Goal: Task Accomplishment & Management: Manage account settings

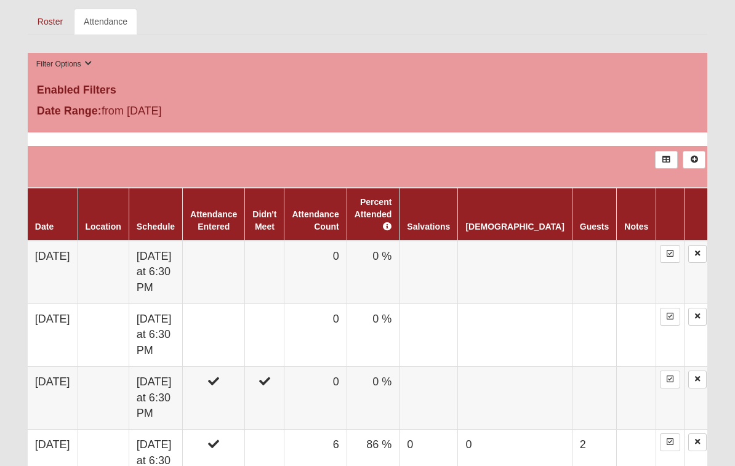
scroll to position [561, 0]
click at [238, 304] on td at bounding box center [214, 335] width 62 height 63
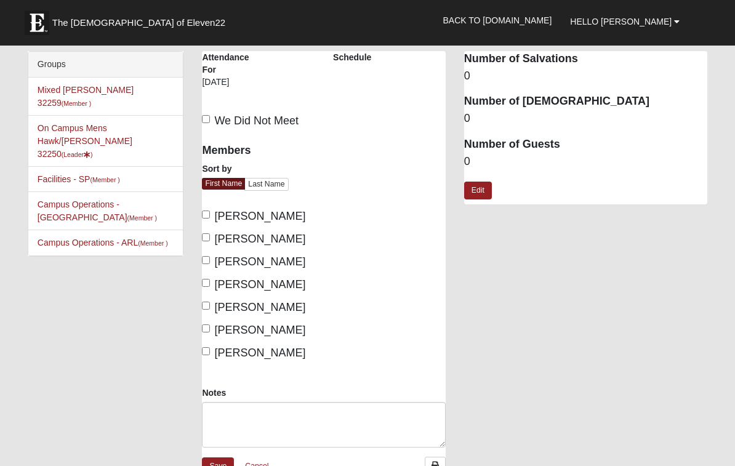
click at [208, 121] on input "We Did Not Meet" at bounding box center [206, 119] width 8 height 8
checkbox input "true"
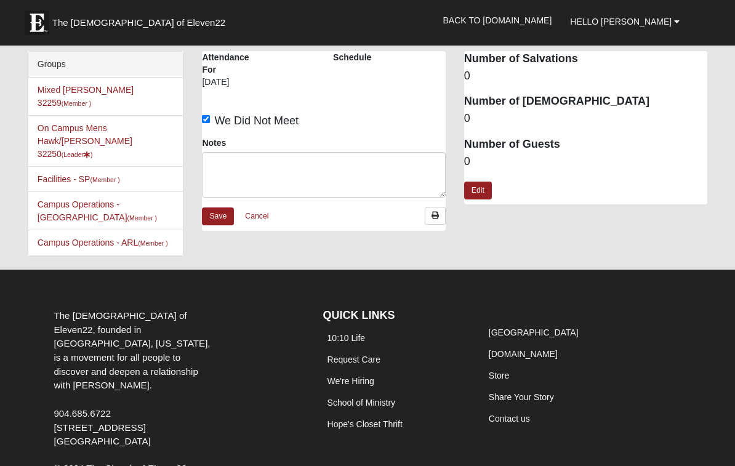
click at [209, 215] on link "Save" at bounding box center [218, 216] width 32 height 18
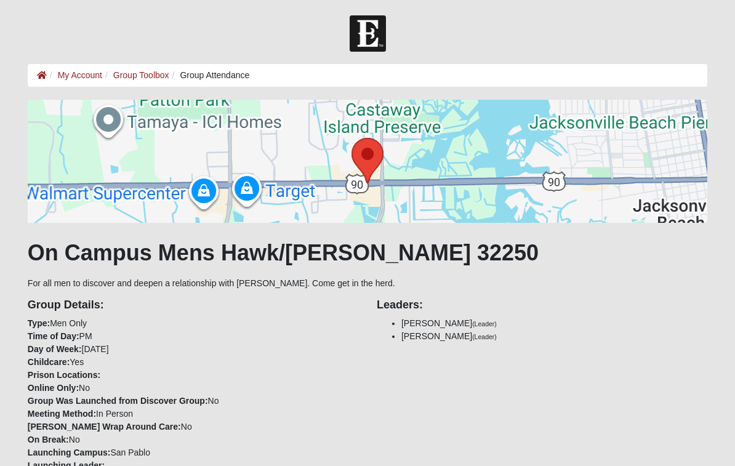
click at [220, 210] on div at bounding box center [367, 161] width 679 height 123
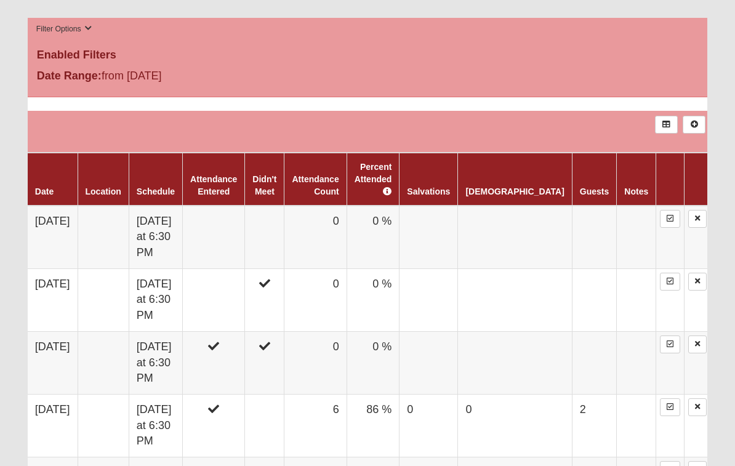
scroll to position [599, 0]
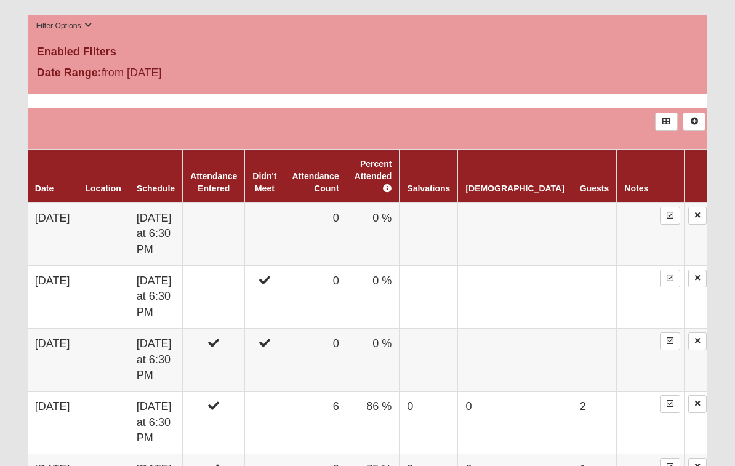
click at [284, 329] on td at bounding box center [264, 360] width 39 height 63
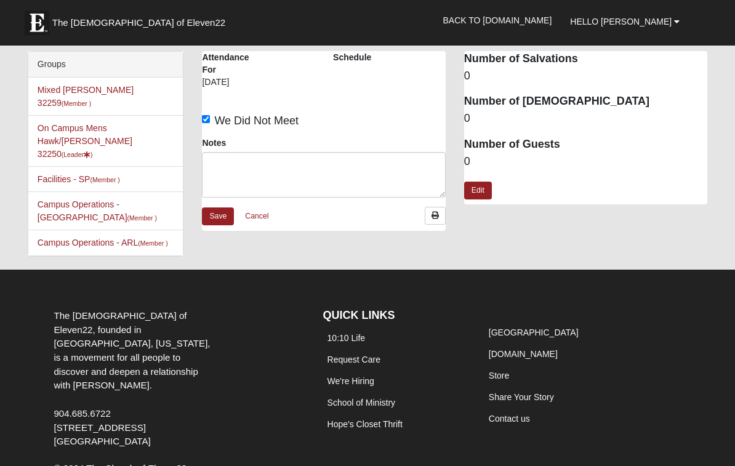
click at [207, 116] on input "We Did Not Meet" at bounding box center [206, 119] width 8 height 8
checkbox input "false"
click at [214, 117] on label "We Did Not Meet" at bounding box center [250, 121] width 97 height 17
click at [210, 117] on input "We Did Not Meet" at bounding box center [206, 119] width 8 height 8
checkbox input "false"
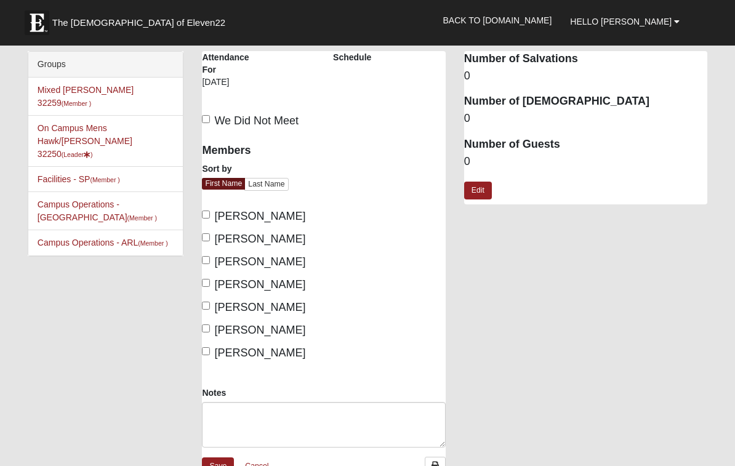
click at [209, 282] on input "[PERSON_NAME]" at bounding box center [206, 283] width 8 height 8
checkbox input "true"
click at [206, 260] on input "[PERSON_NAME]" at bounding box center [206, 260] width 8 height 8
checkbox input "true"
click at [206, 330] on input "[PERSON_NAME]" at bounding box center [206, 328] width 8 height 8
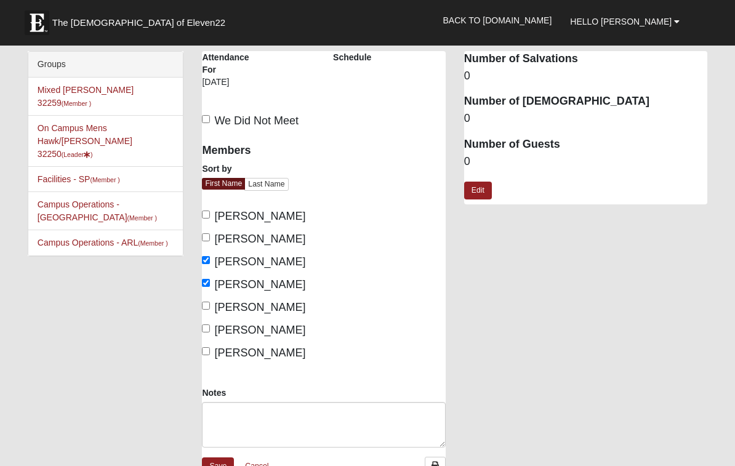
checkbox input "true"
click at [209, 215] on input "[PERSON_NAME]" at bounding box center [206, 214] width 8 height 8
checkbox input "true"
click at [211, 231] on label "John Gatch" at bounding box center [253, 239] width 103 height 17
click at [210, 233] on input "John Gatch" at bounding box center [206, 237] width 8 height 8
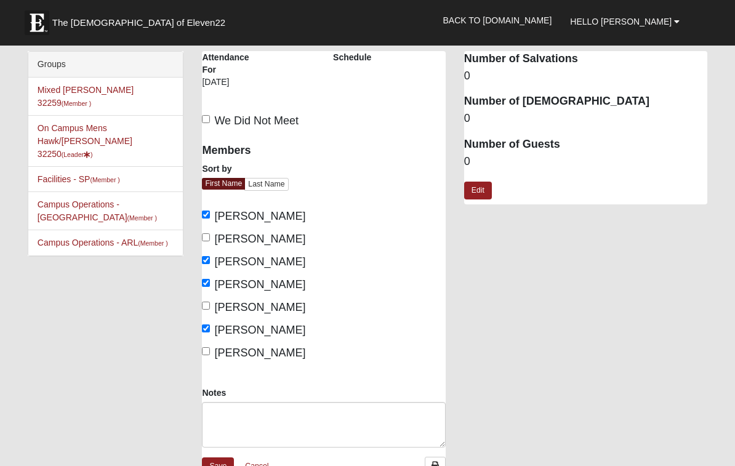
checkbox input "true"
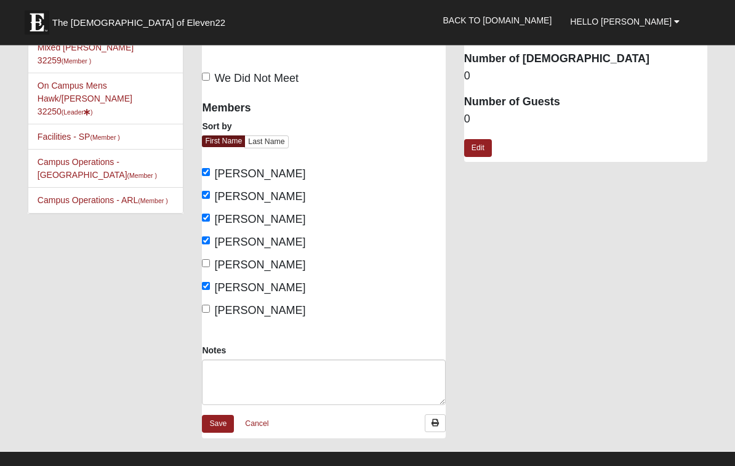
scroll to position [42, 0]
click at [220, 423] on link "Save" at bounding box center [218, 424] width 32 height 18
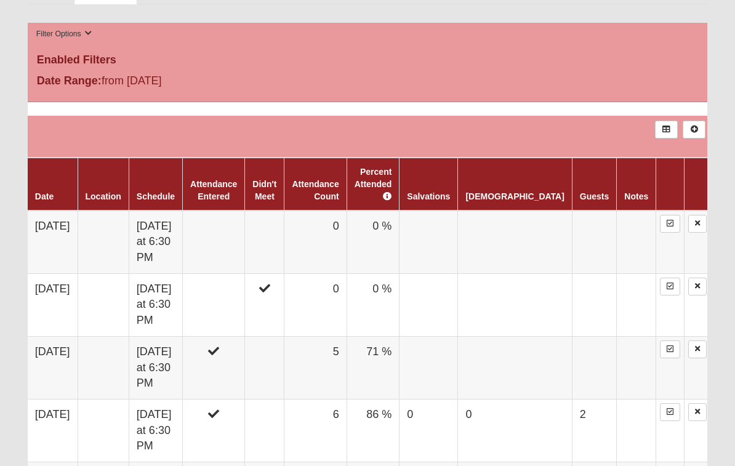
scroll to position [601, 0]
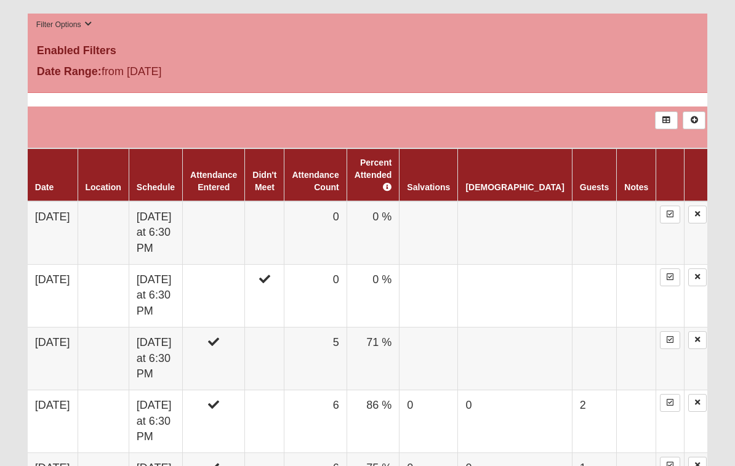
click at [284, 211] on td at bounding box center [264, 233] width 39 height 63
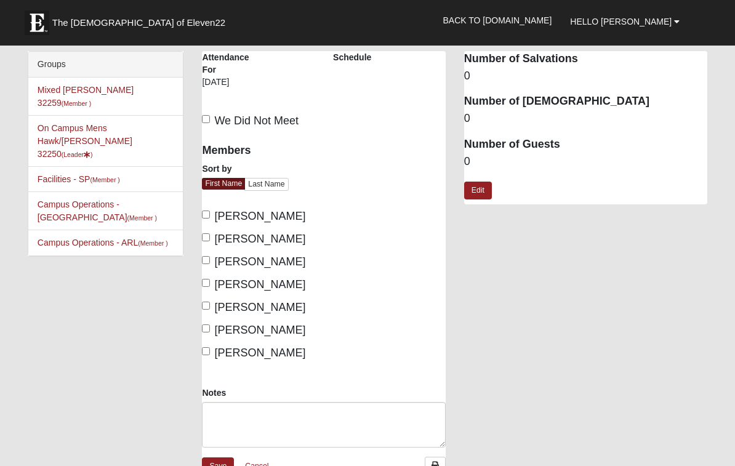
click at [205, 119] on input "We Did Not Meet" at bounding box center [206, 119] width 8 height 8
checkbox input "true"
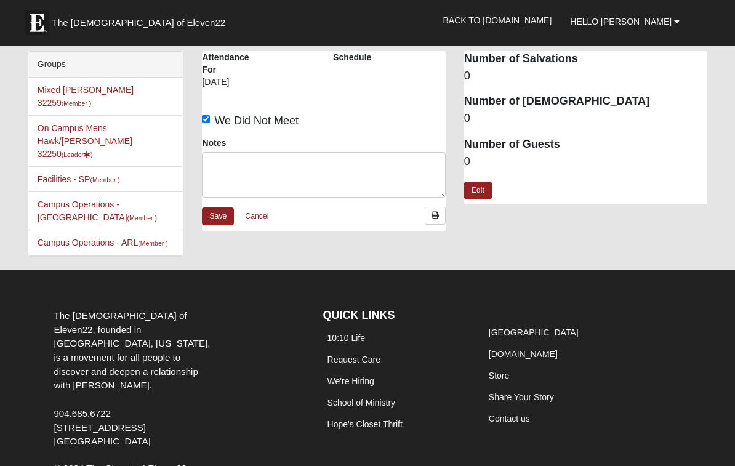
click at [219, 214] on link "Save" at bounding box center [218, 216] width 32 height 18
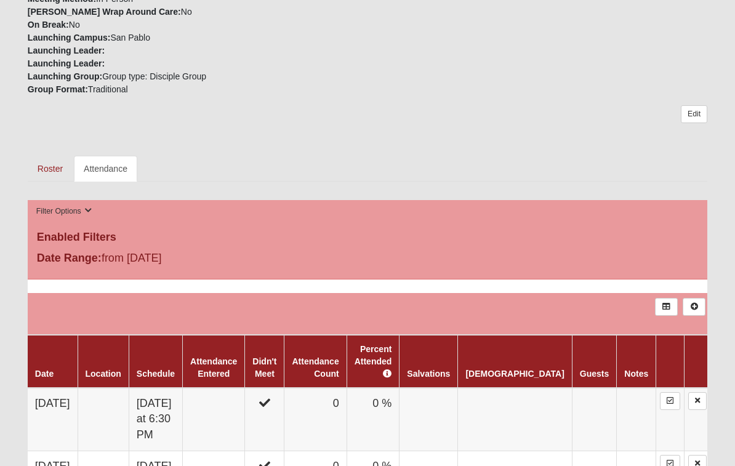
scroll to position [431, 0]
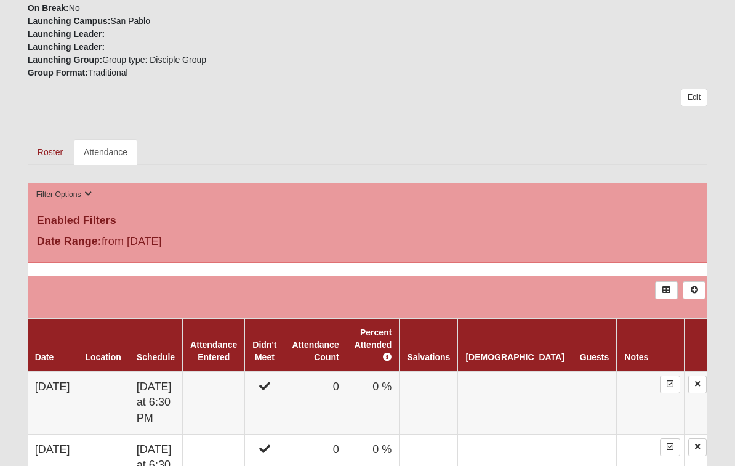
click at [100, 146] on link "Attendance" at bounding box center [105, 153] width 63 height 26
click at [42, 140] on link "Roster" at bounding box center [50, 153] width 45 height 26
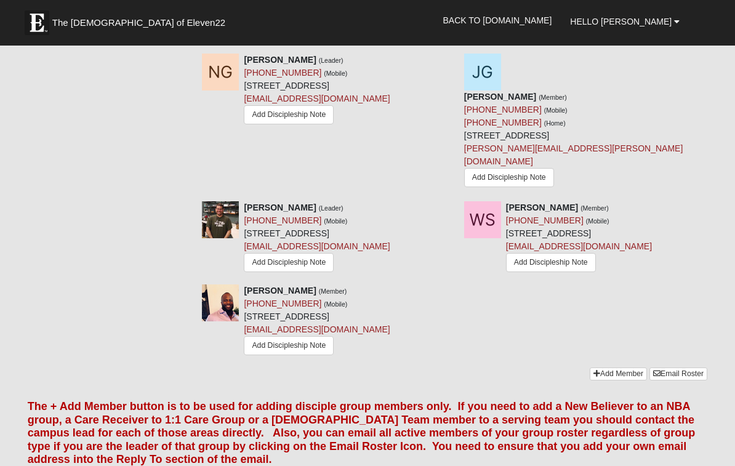
scroll to position [701, 0]
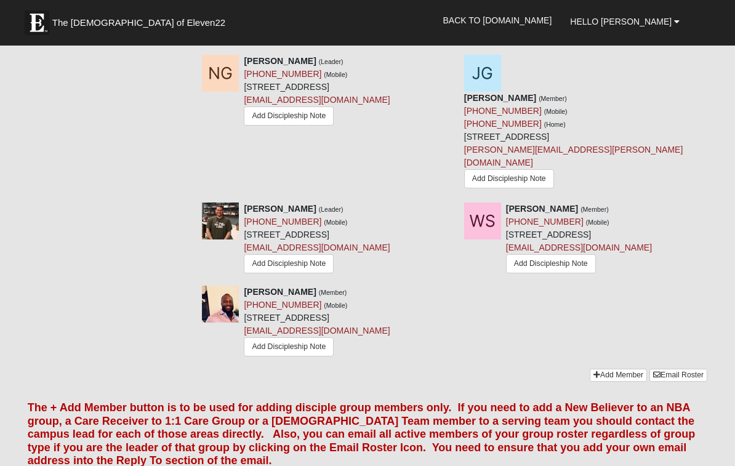
click at [614, 369] on link "Add Member" at bounding box center [618, 375] width 57 height 13
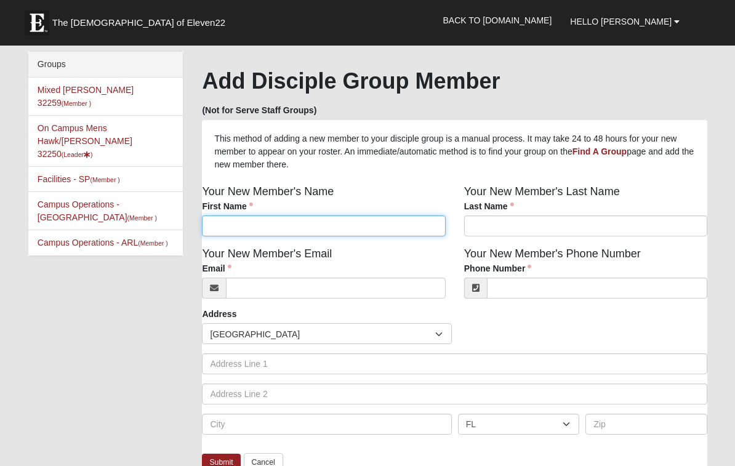
click at [352, 226] on input "First Name" at bounding box center [323, 225] width 243 height 21
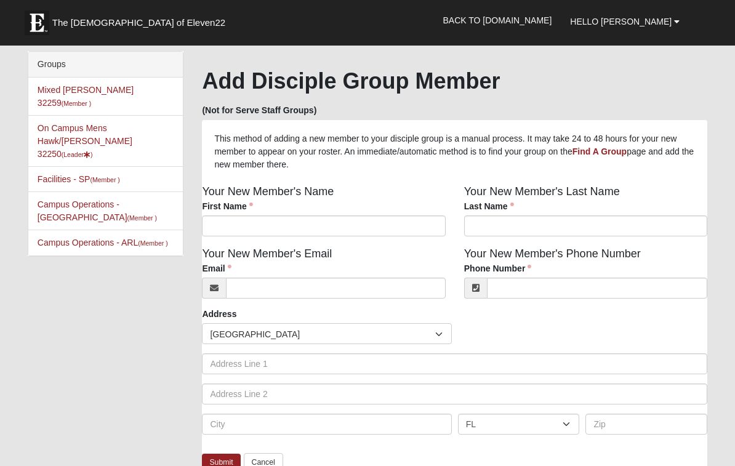
click at [6, 237] on form "The [DEMOGRAPHIC_DATA] of Eleven22 Hello [PERSON_NAME] My Account Log Out Back …" at bounding box center [367, 382] width 735 height 735
click at [116, 123] on link "On Campus Mens Hawk/[PERSON_NAME] 32250 (Leader )" at bounding box center [85, 141] width 95 height 36
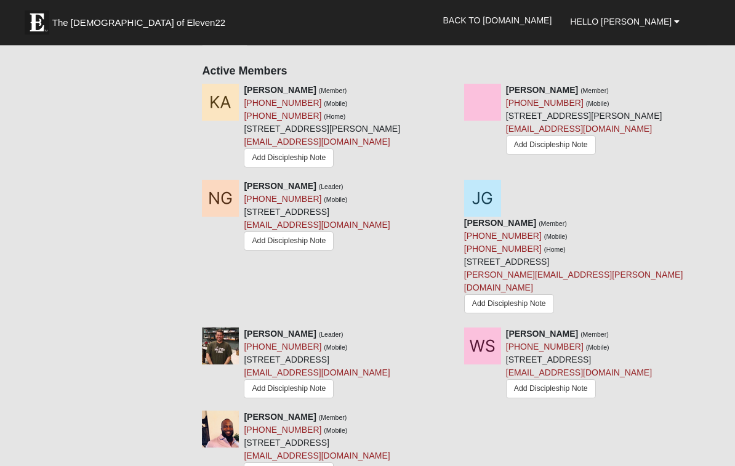
scroll to position [576, 0]
